Goal: Find specific page/section: Find specific page/section

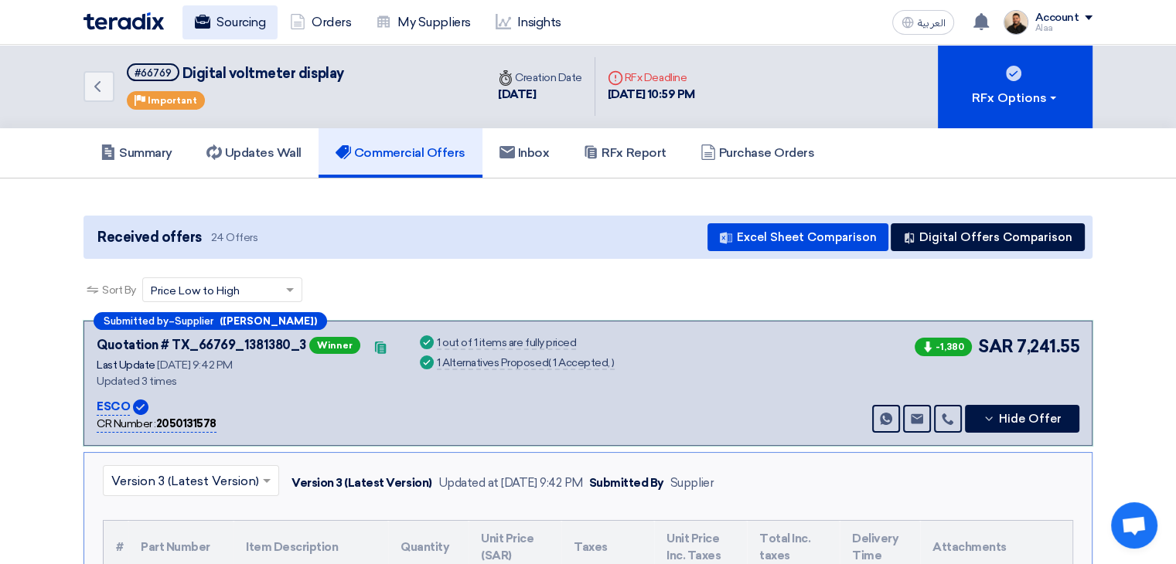
click at [263, 13] on link "Sourcing" at bounding box center [229, 22] width 95 height 34
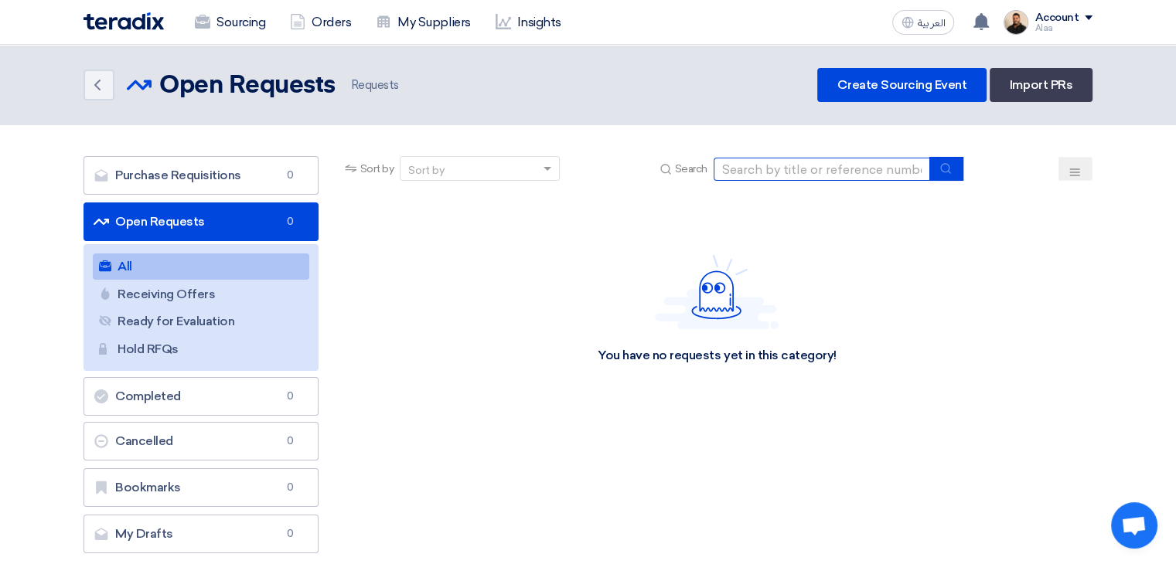
click at [795, 161] on input at bounding box center [821, 169] width 216 height 23
type input "66600"
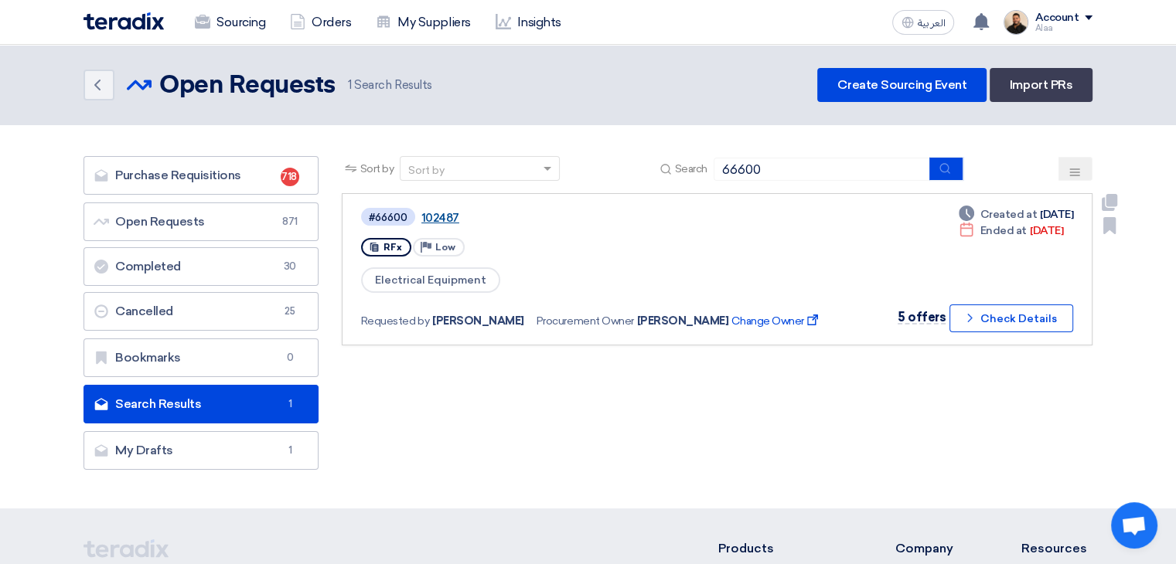
click at [436, 216] on link "102487" at bounding box center [614, 218] width 386 height 14
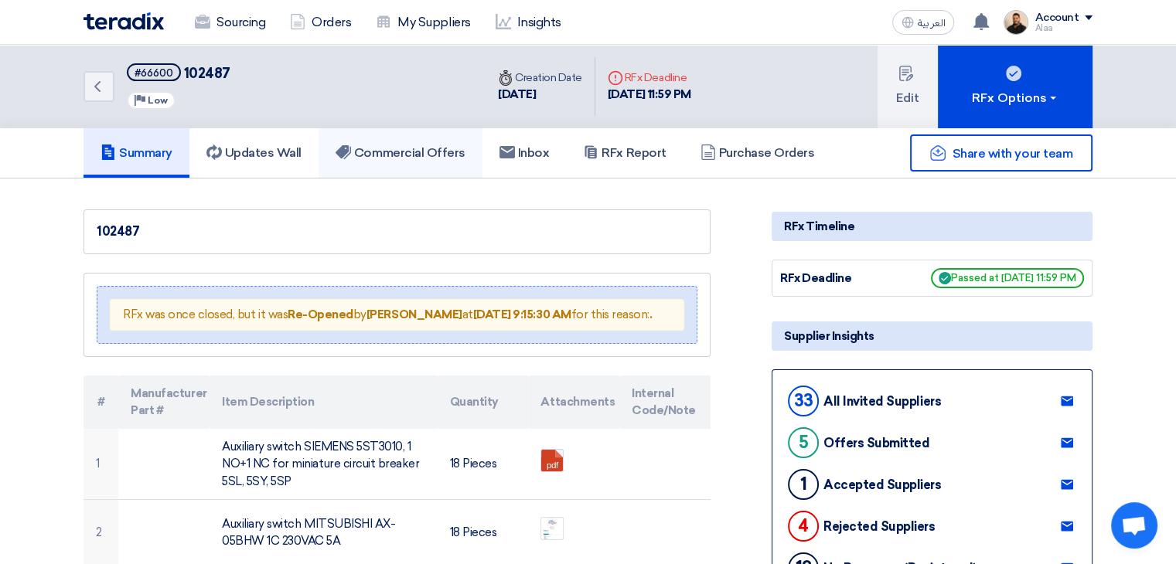
click at [400, 158] on h5 "Commercial Offers" at bounding box center [400, 152] width 130 height 15
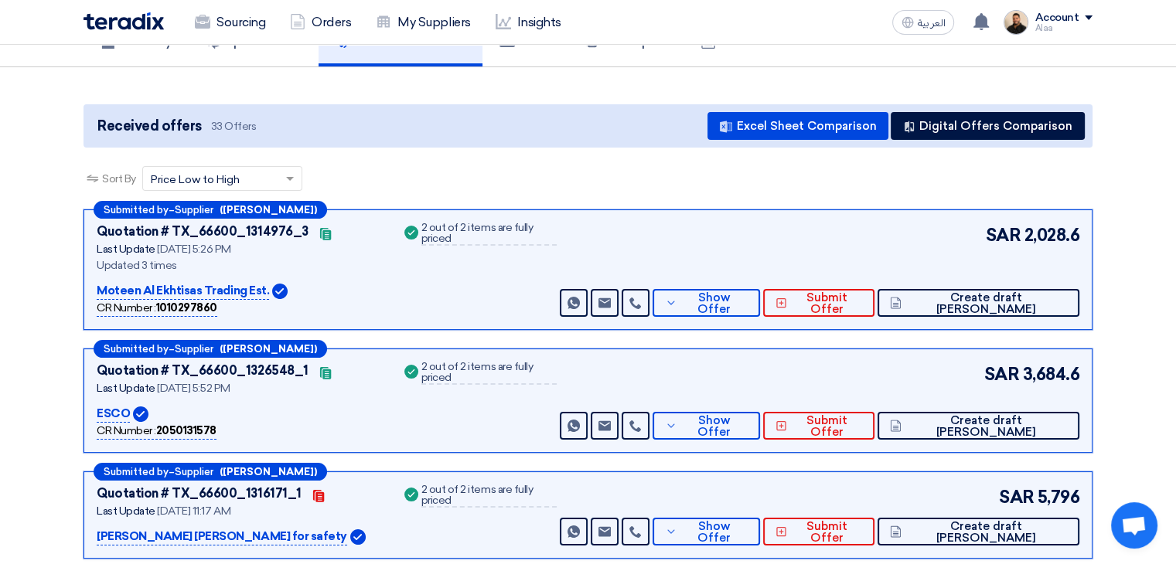
scroll to position [77, 0]
